Goal: Task Accomplishment & Management: Manage account settings

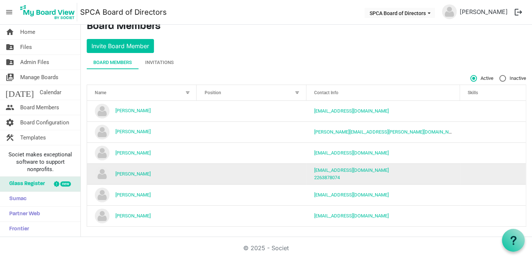
scroll to position [10, 0]
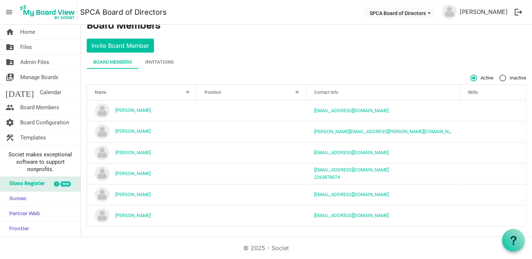
click at [500, 78] on label "Inactive" at bounding box center [513, 78] width 27 height 7
click at [500, 75] on input "Inactive" at bounding box center [500, 75] width 0 height 0
radio input "true"
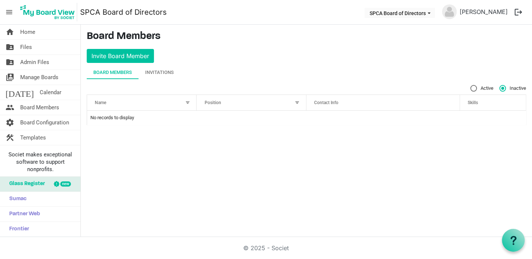
scroll to position [0, 0]
click at [473, 88] on label "Active" at bounding box center [482, 88] width 23 height 7
click at [471, 85] on input "Active" at bounding box center [471, 85] width 0 height 0
radio input "true"
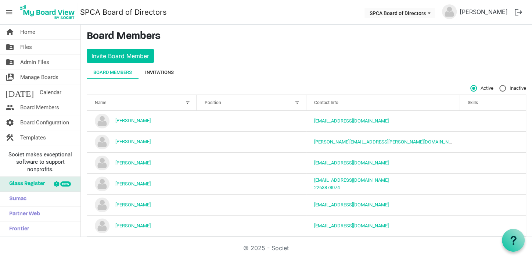
click at [157, 71] on div "Invitations" at bounding box center [159, 72] width 29 height 7
